Goal: Task Accomplishment & Management: Use online tool/utility

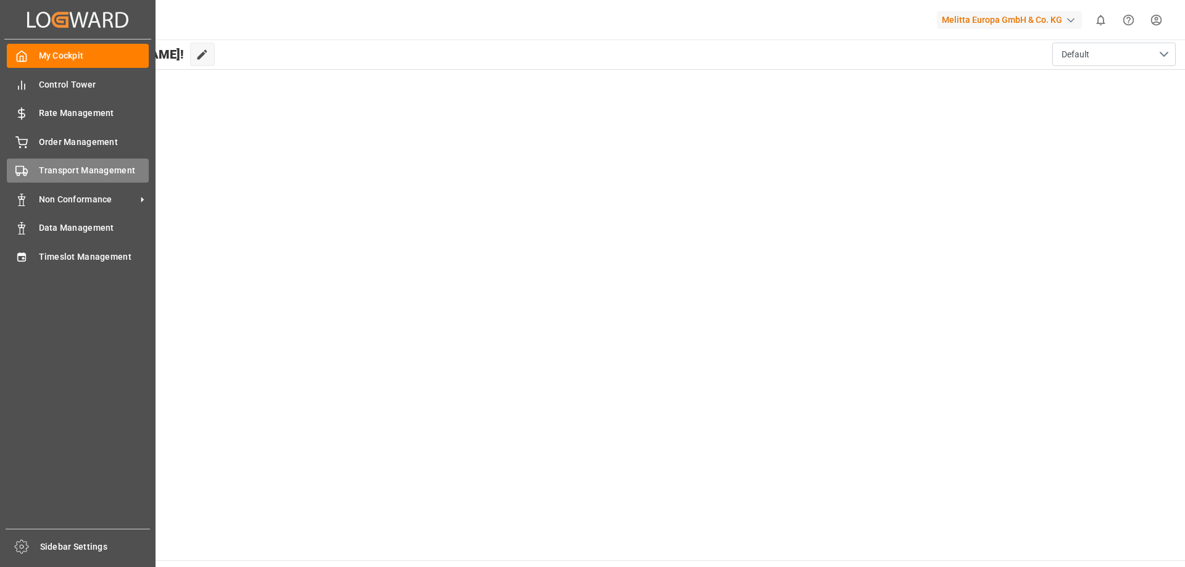
click at [59, 170] on span "Transport Management" at bounding box center [94, 170] width 110 height 13
